Goal: Task Accomplishment & Management: Manage account settings

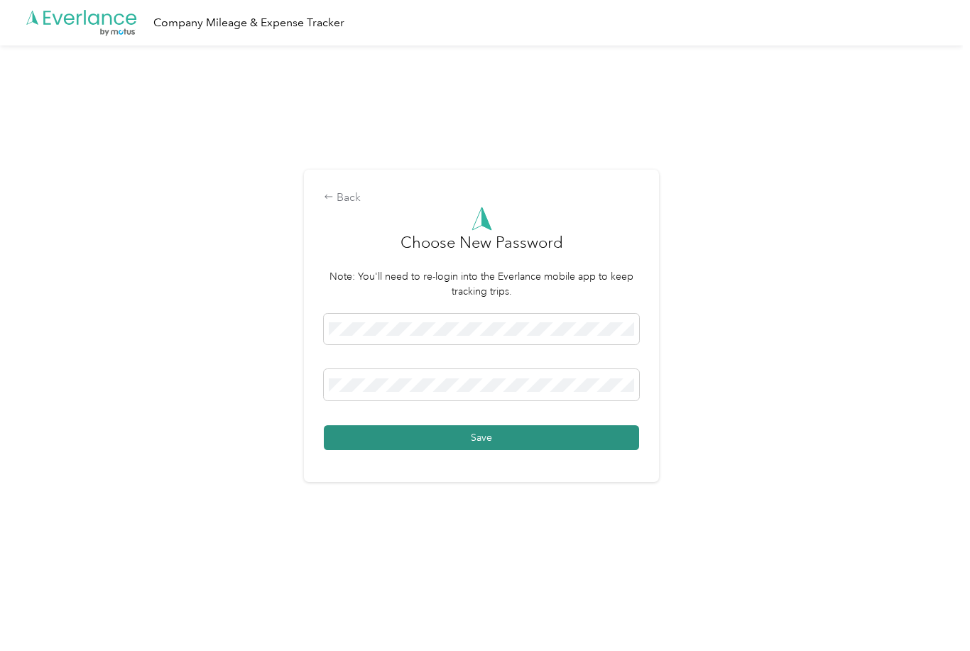
click at [491, 450] on button "Save" at bounding box center [481, 437] width 315 height 25
click at [497, 450] on button "Save" at bounding box center [481, 437] width 315 height 25
